Goal: Check status: Check status

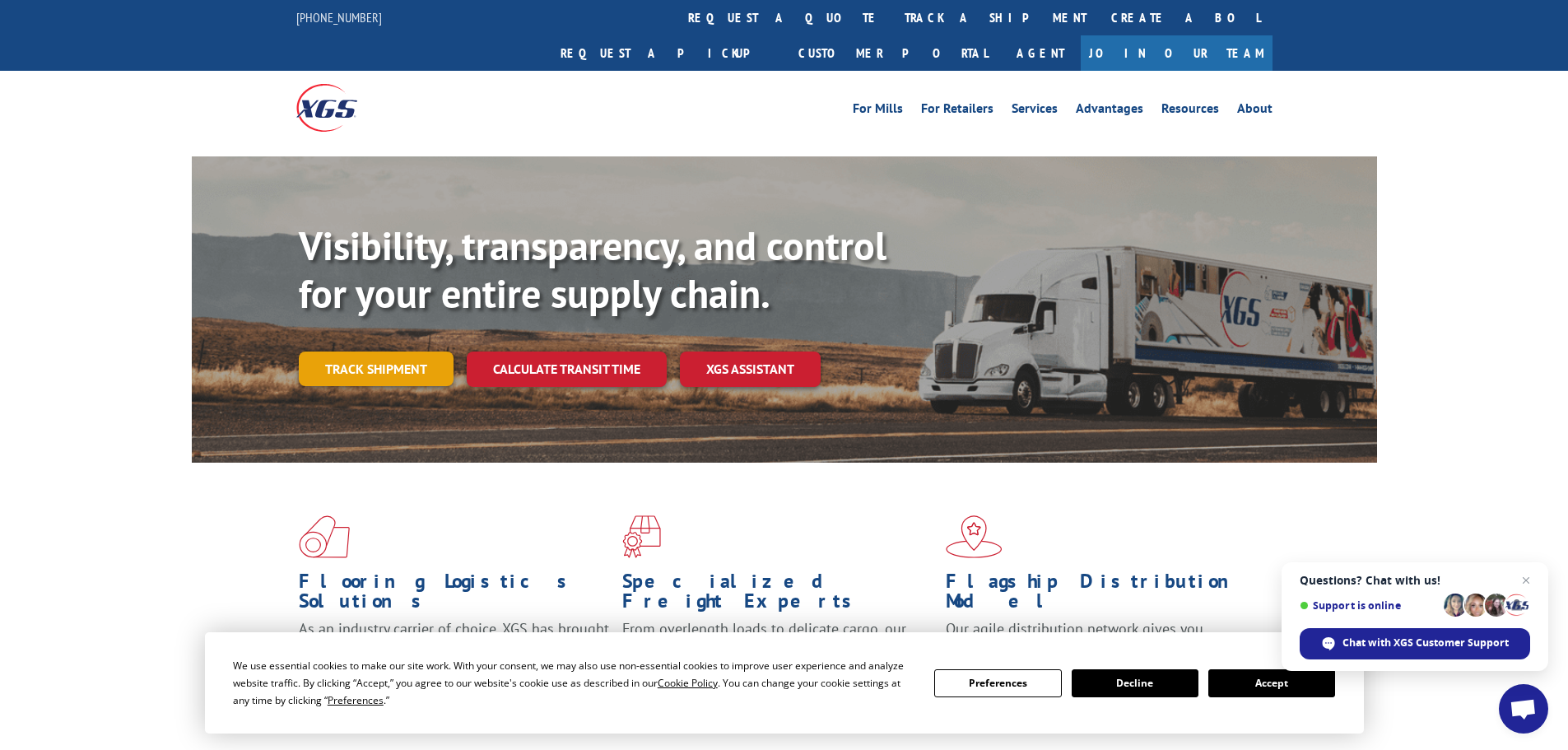
click at [368, 351] on link "Track shipment" at bounding box center [376, 368] width 155 height 34
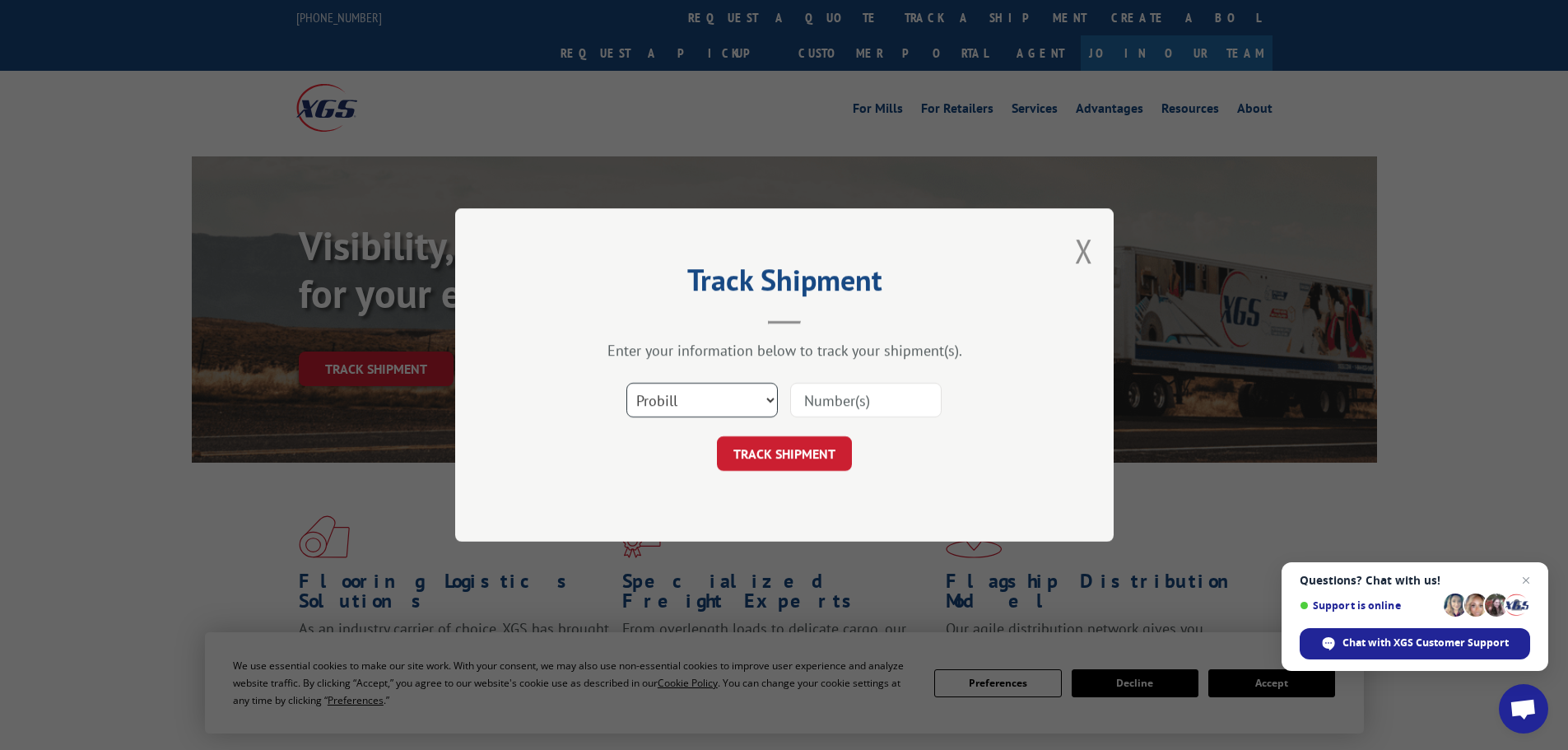
click at [707, 396] on select "Select category... Probill BOL PO" at bounding box center [702, 400] width 152 height 34
select select "bol"
click at [627, 383] on select "Select category... Probill BOL PO" at bounding box center [702, 400] width 152 height 34
click at [819, 394] on input at bounding box center [866, 400] width 152 height 34
type input "476734"
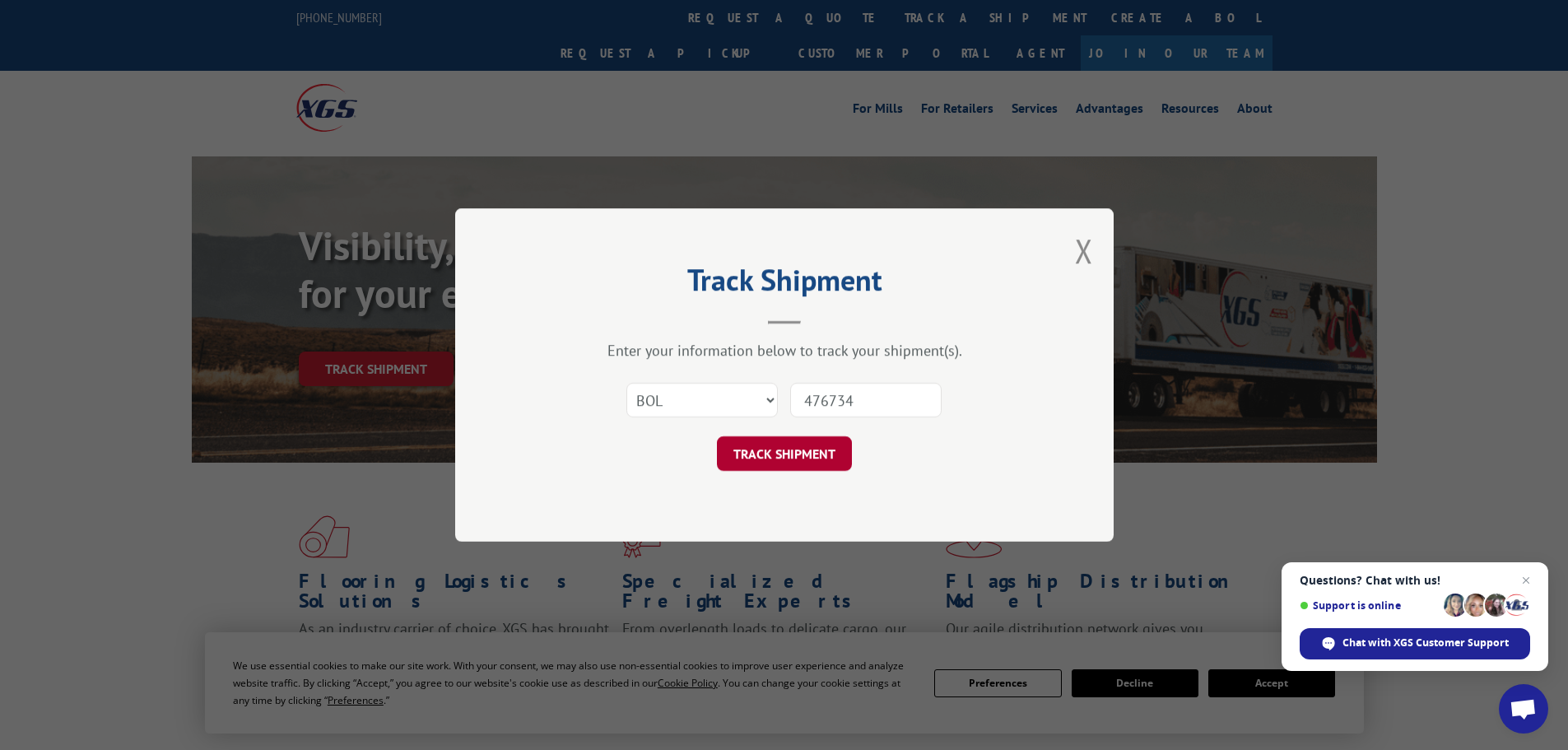
click at [784, 450] on button "TRACK SHIPMENT" at bounding box center [784, 453] width 135 height 34
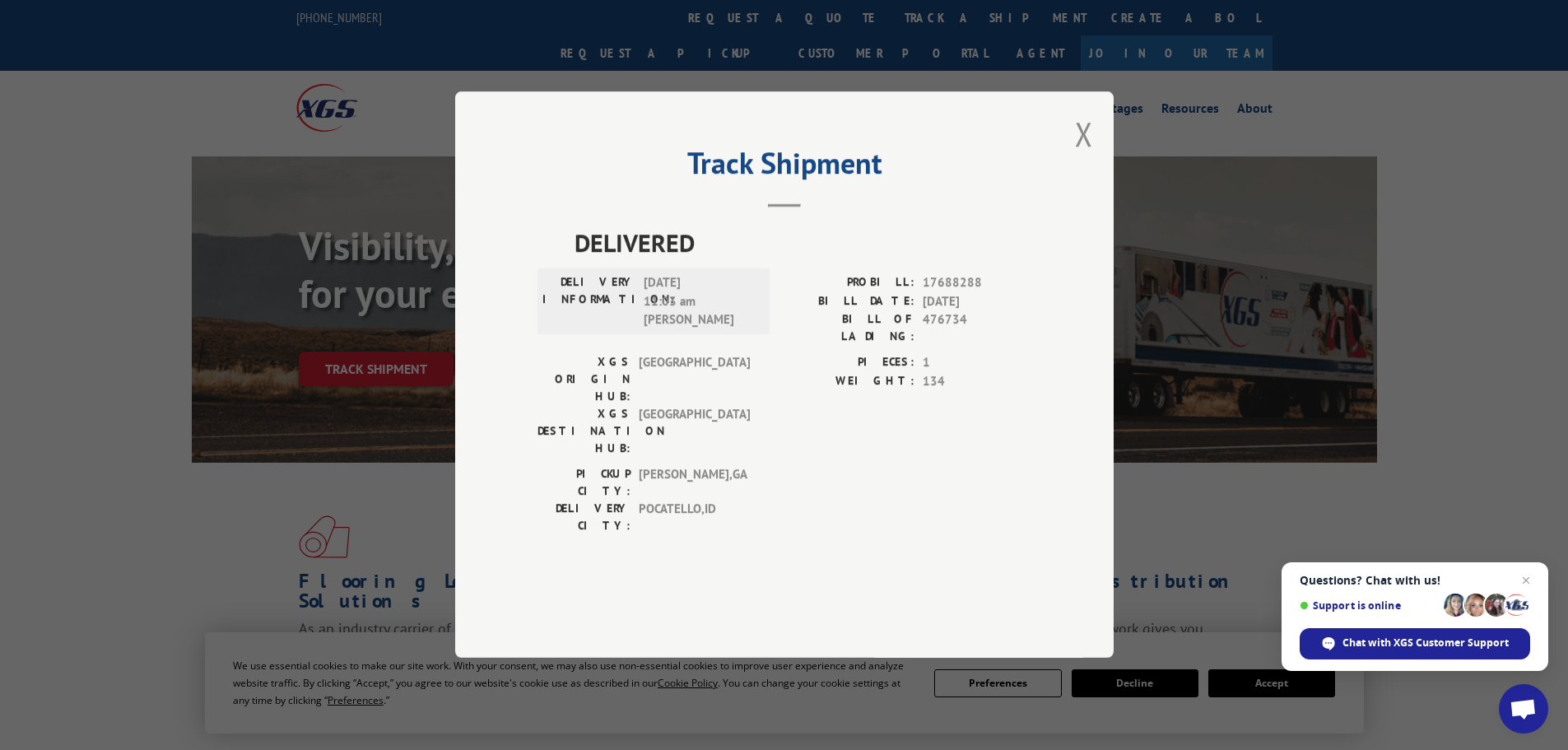
scroll to position [82, 0]
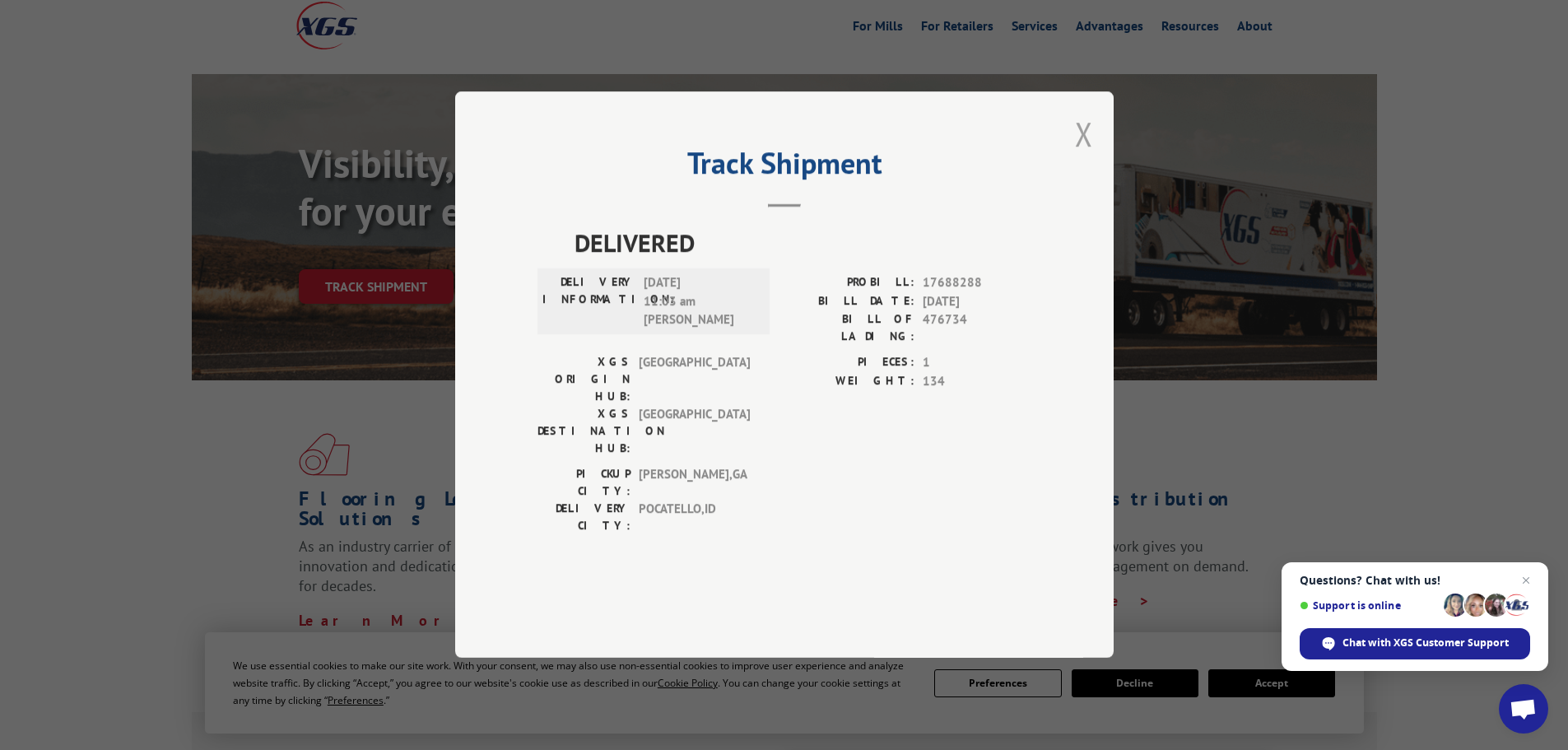
click at [1087, 156] on button "Close modal" at bounding box center [1083, 134] width 18 height 44
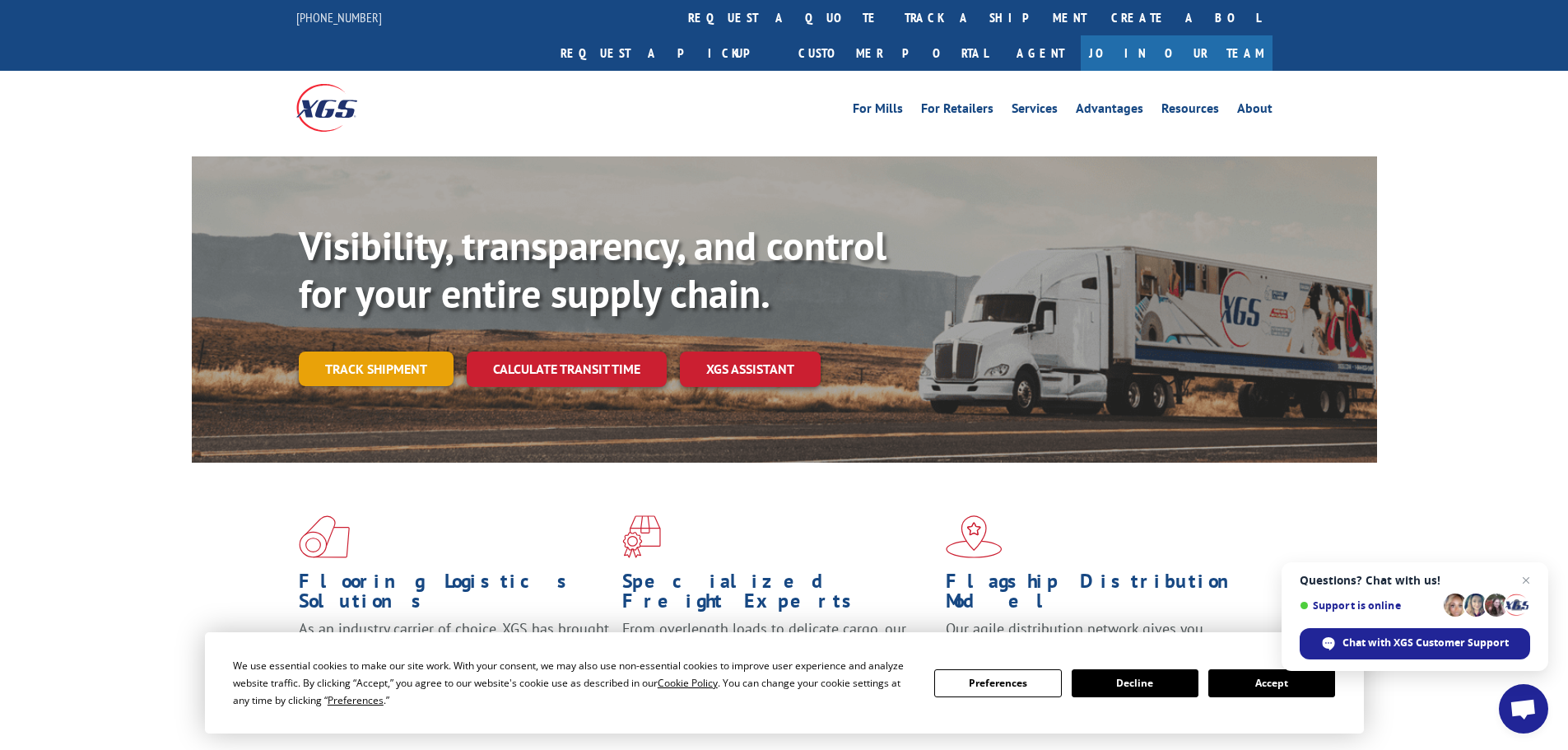
click at [383, 351] on link "Track shipment" at bounding box center [376, 368] width 155 height 34
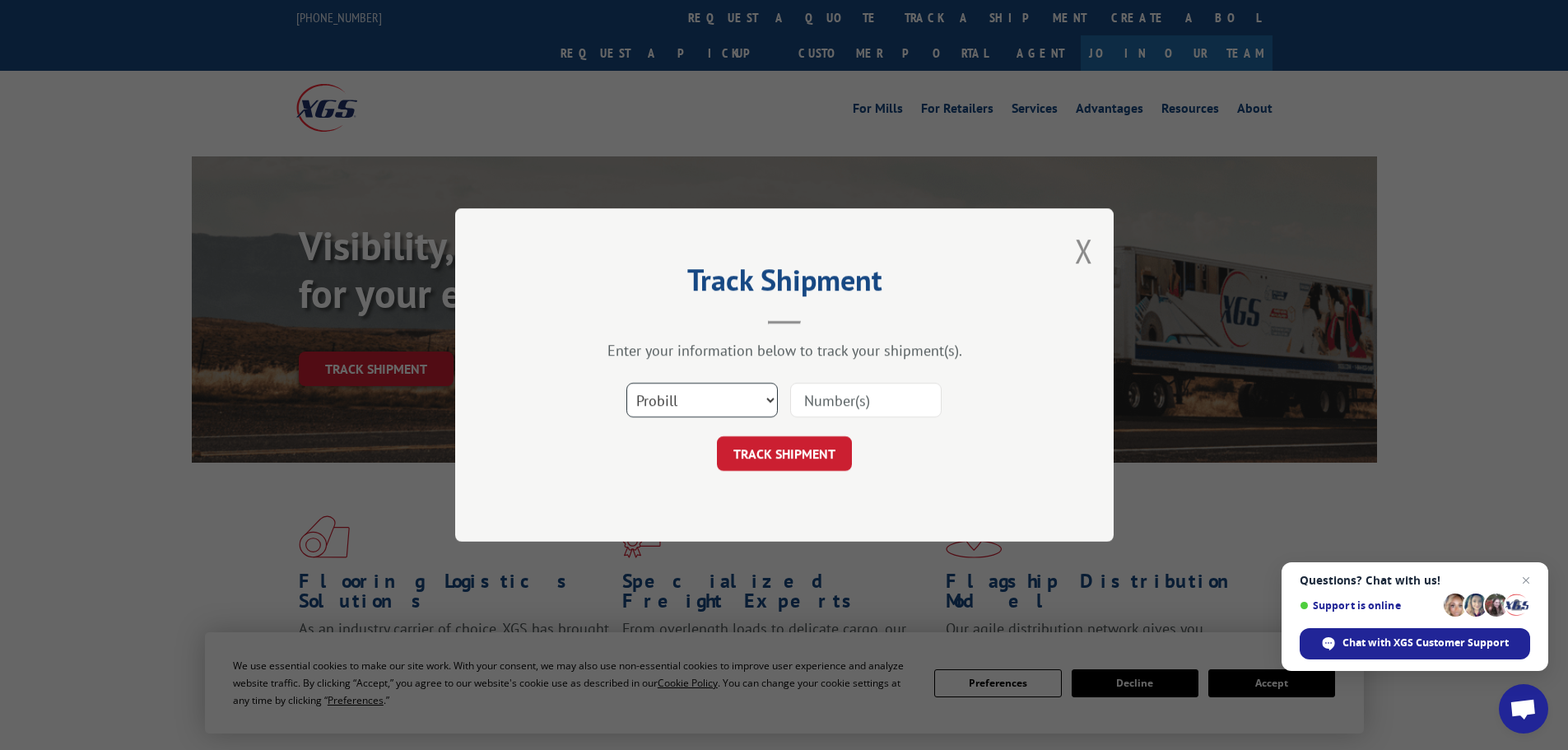
click at [704, 393] on select "Select category... Probill BOL PO" at bounding box center [702, 400] width 152 height 34
select select "bol"
click at [627, 383] on select "Select category... Probill BOL PO" at bounding box center [702, 400] width 152 height 34
click at [844, 403] on input at bounding box center [866, 400] width 152 height 34
type input "478586"
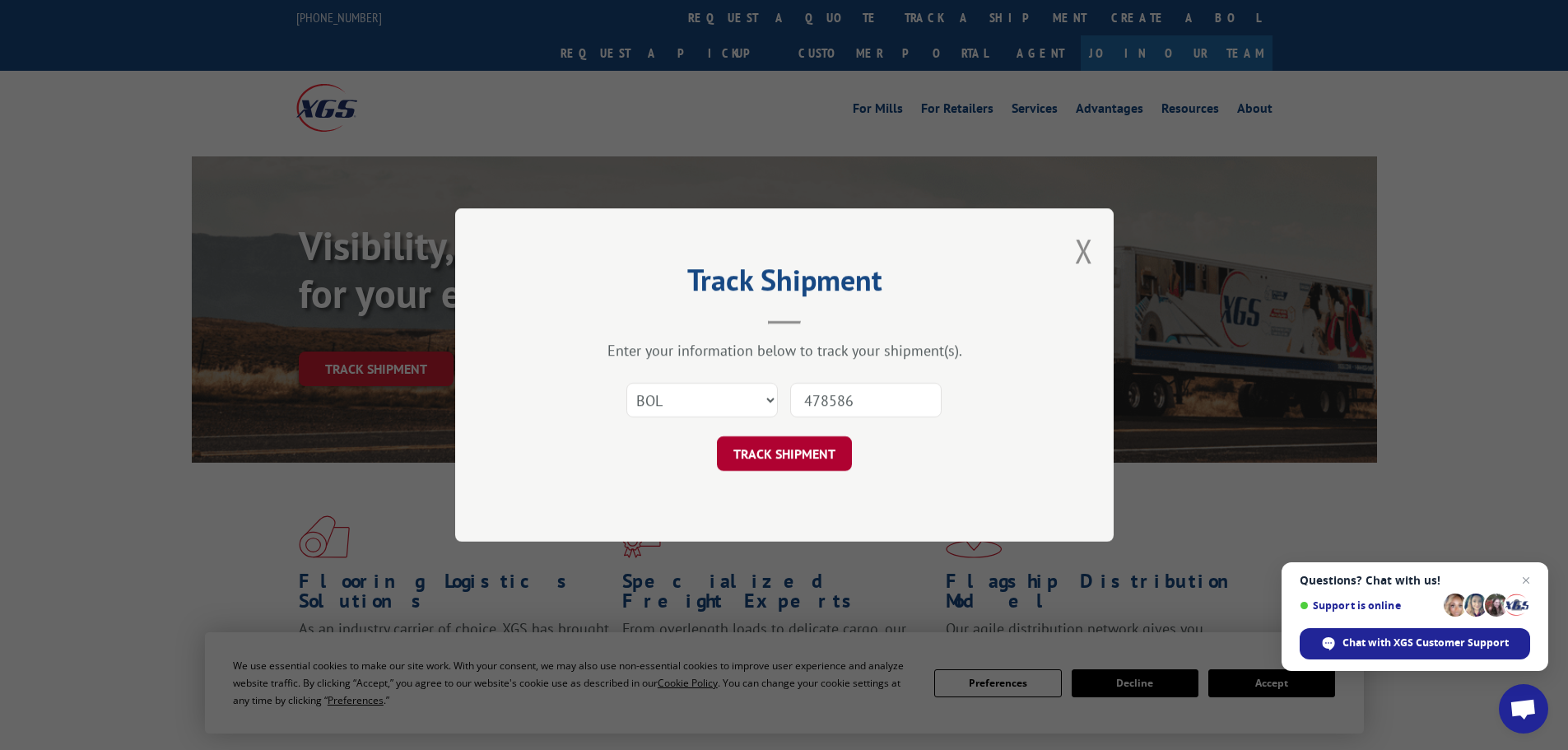
click at [774, 443] on button "TRACK SHIPMENT" at bounding box center [784, 453] width 135 height 34
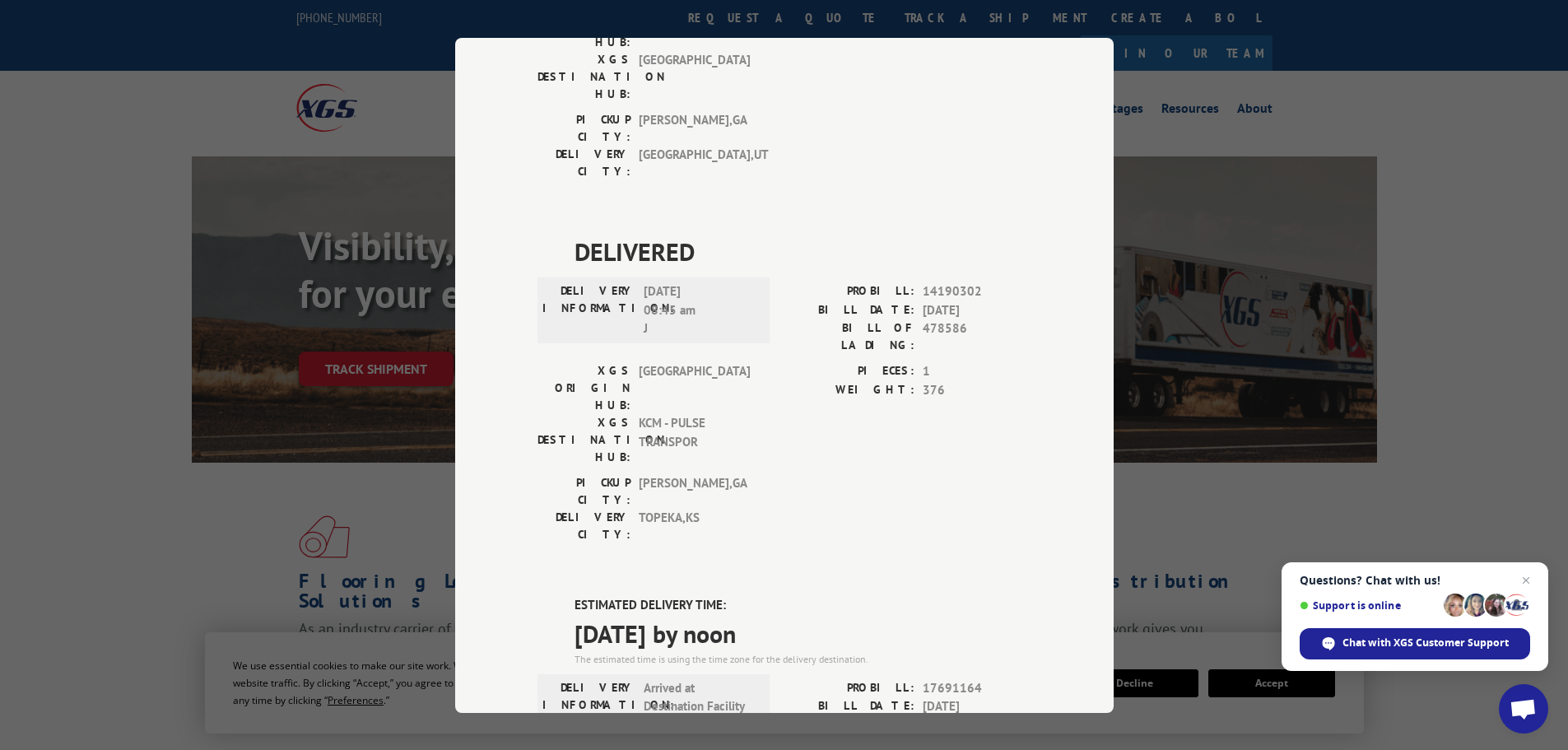
scroll to position [1428, 0]
